Goal: Navigation & Orientation: Find specific page/section

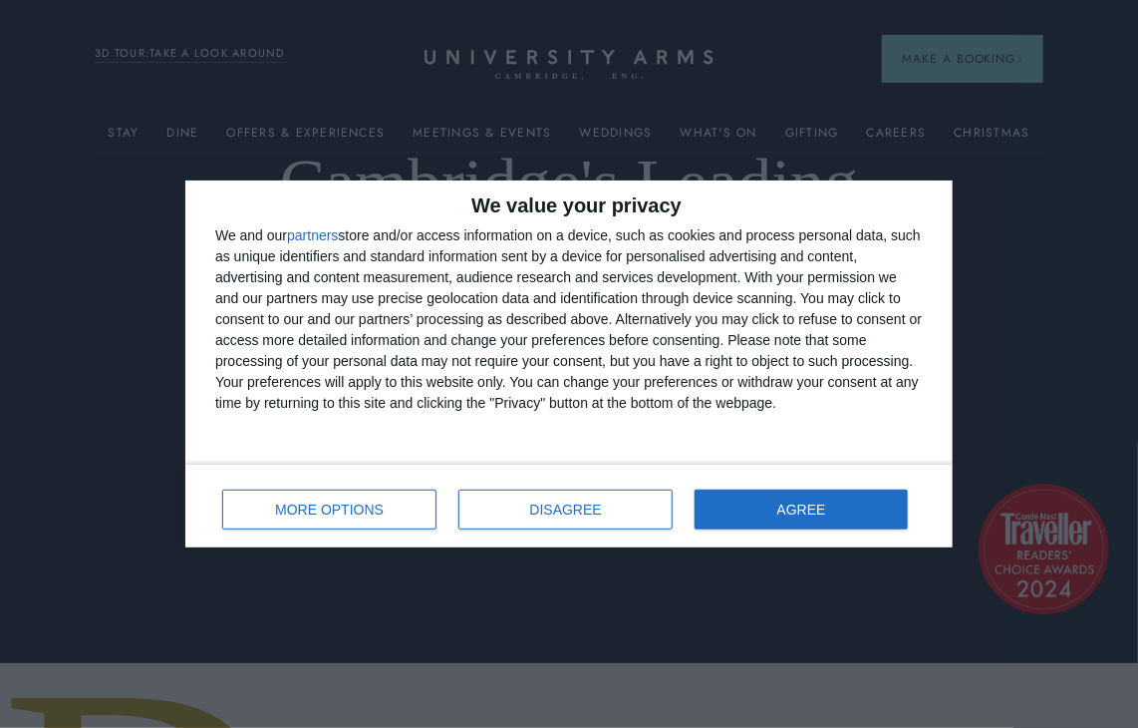
scroll to position [100, 0]
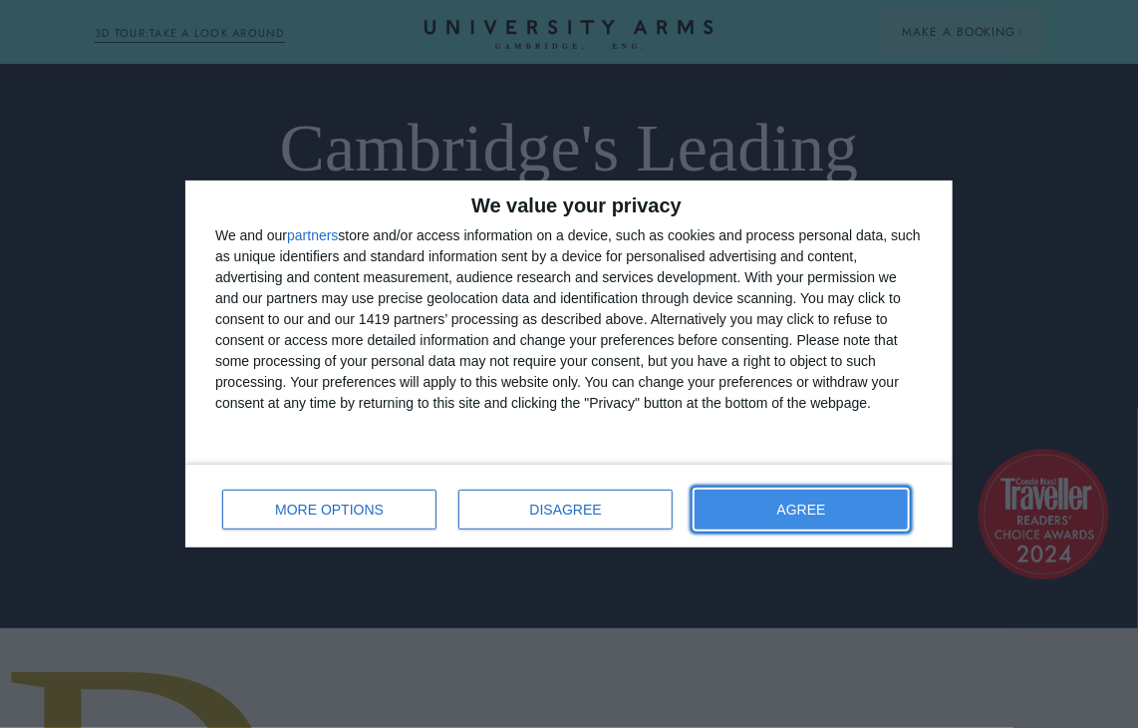
click at [730, 508] on button "AGREE" at bounding box center [801, 509] width 213 height 40
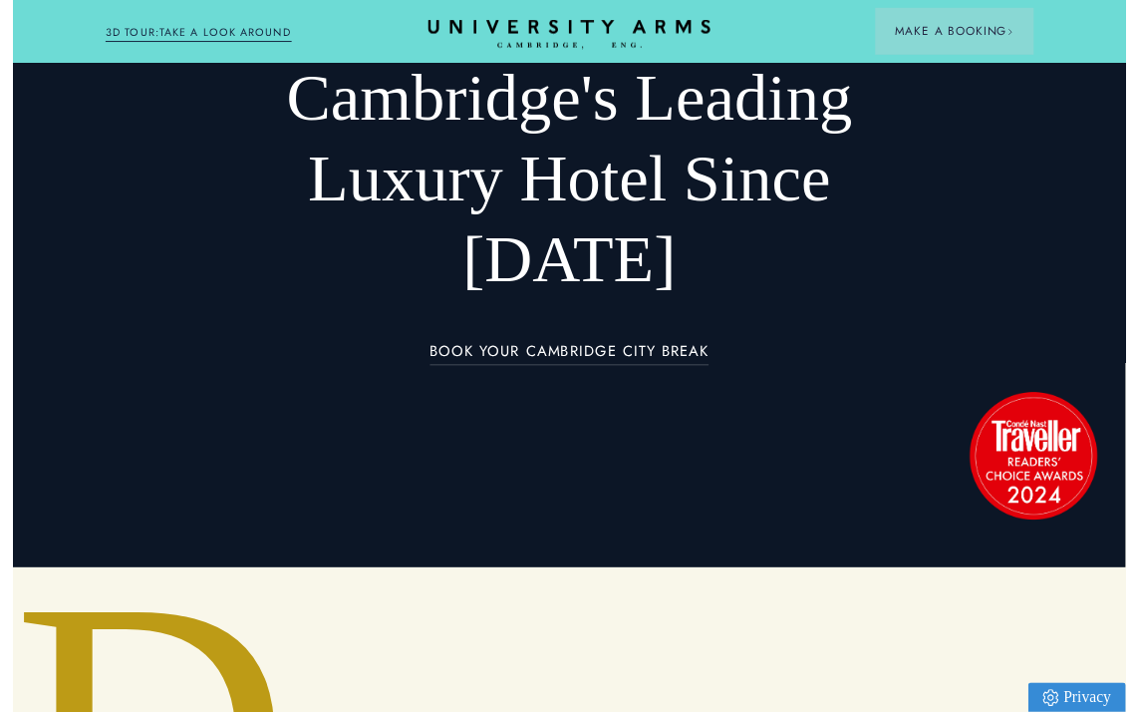
scroll to position [0, 0]
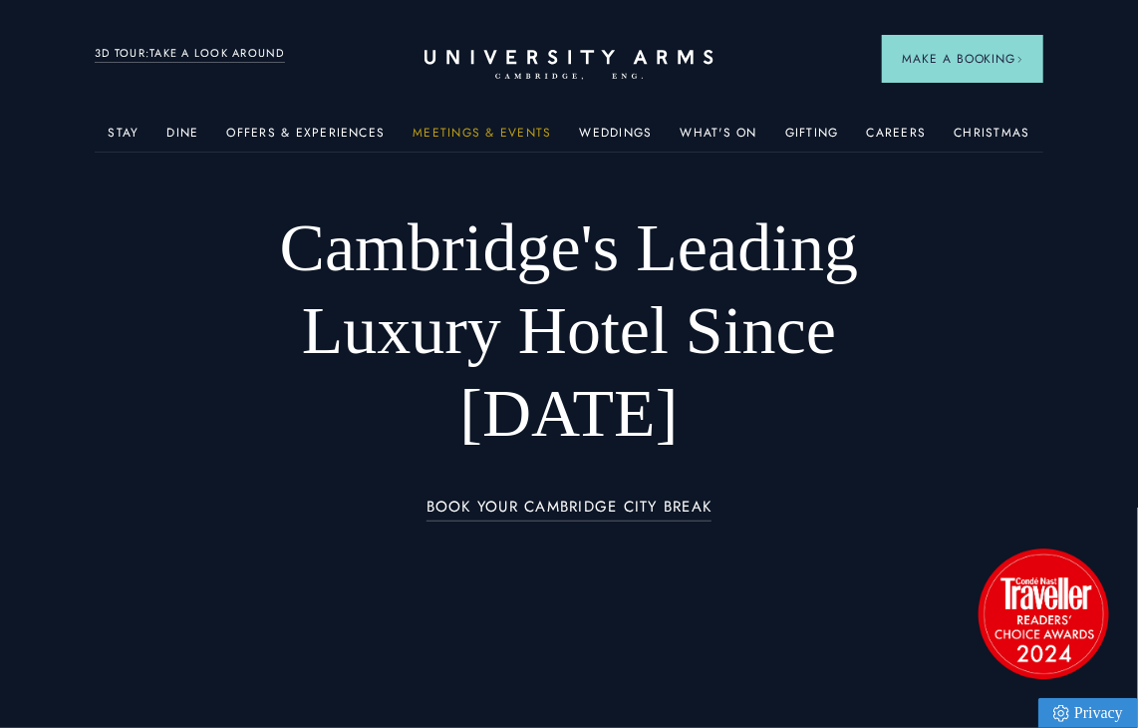
click at [471, 135] on link "Meetings & Events" at bounding box center [482, 139] width 139 height 26
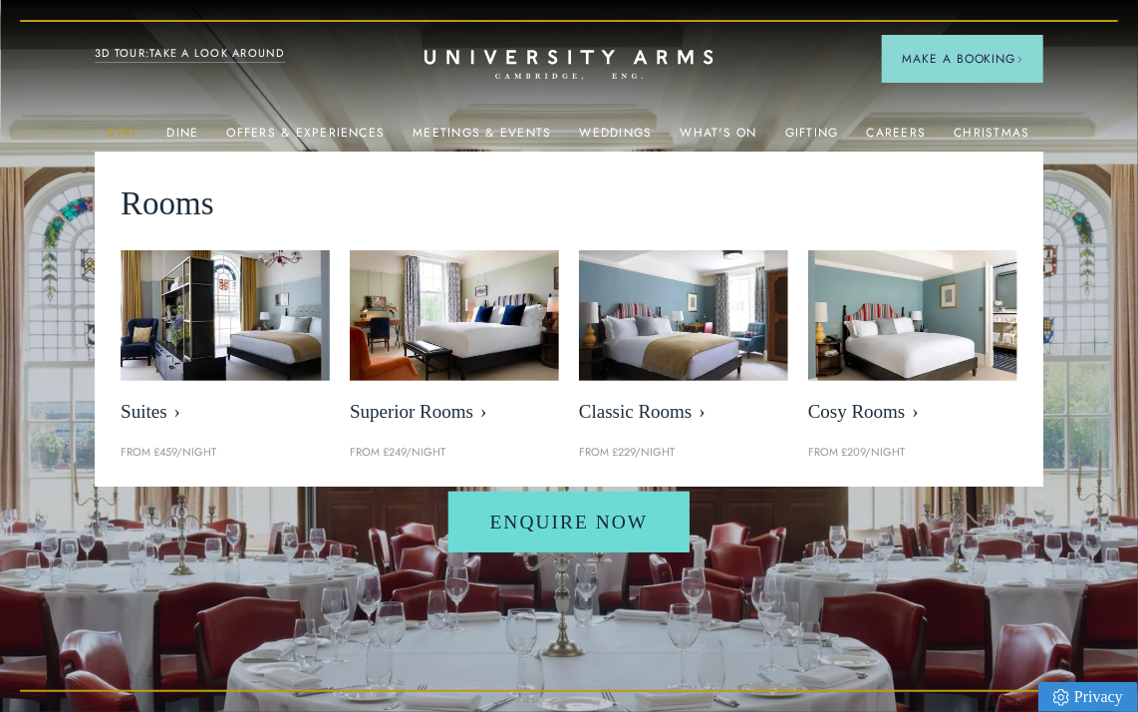
click at [125, 135] on link "Stay" at bounding box center [123, 139] width 31 height 26
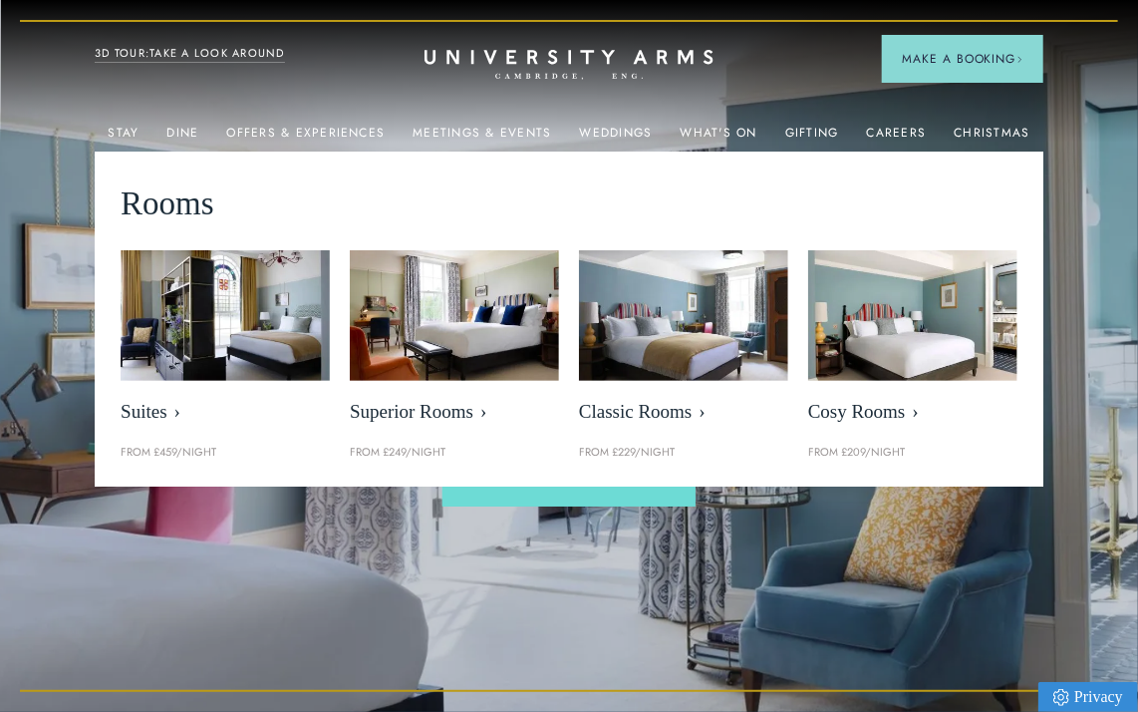
click at [52, 77] on header "Stay Suites Superior Rooms Classic Rooms Cosy Rooms Dine Restaurant Bar Afterno…" at bounding box center [569, 55] width 1138 height 110
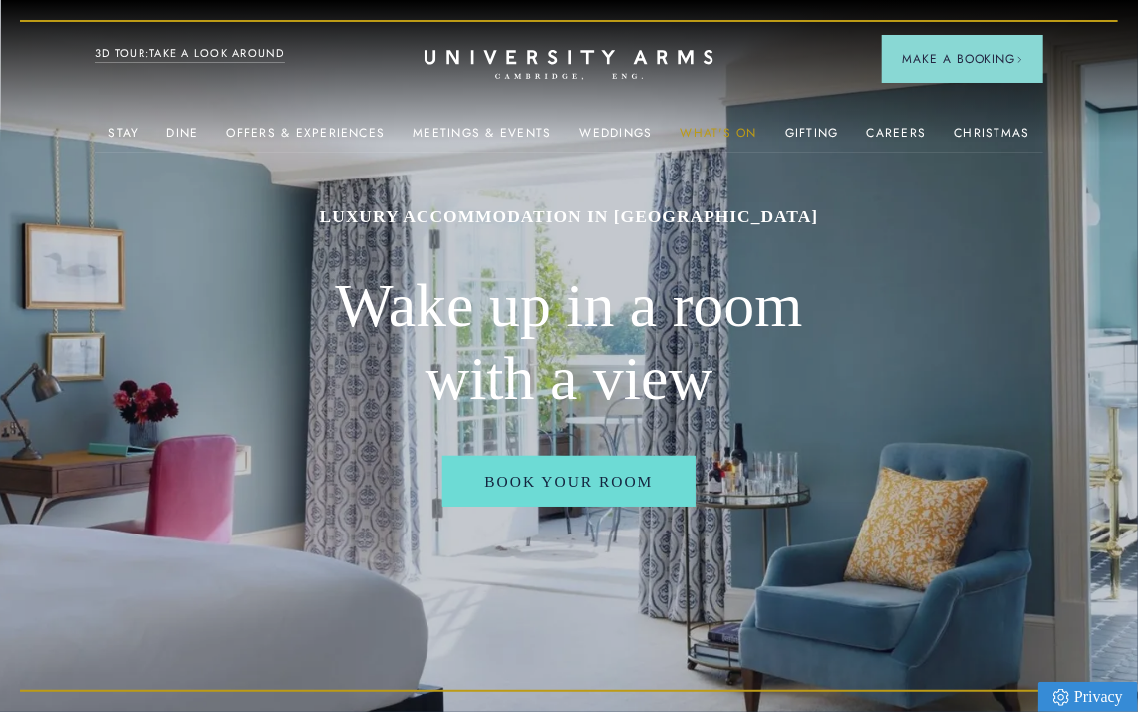
click at [720, 131] on link "What's On" at bounding box center [719, 139] width 77 height 26
